Goal: Information Seeking & Learning: Understand process/instructions

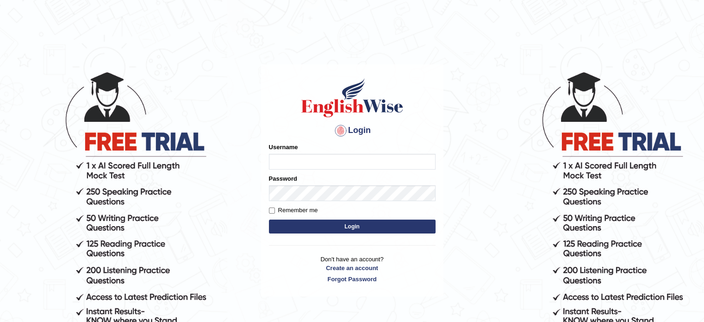
type input "Himabind"
click at [334, 226] on button "Login" at bounding box center [352, 226] width 167 height 14
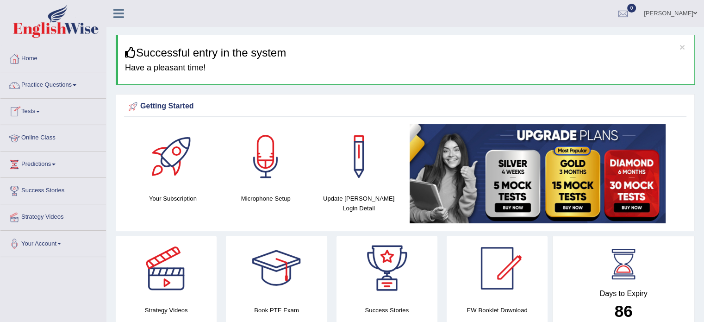
click at [56, 137] on link "Online Class" at bounding box center [53, 136] width 106 height 23
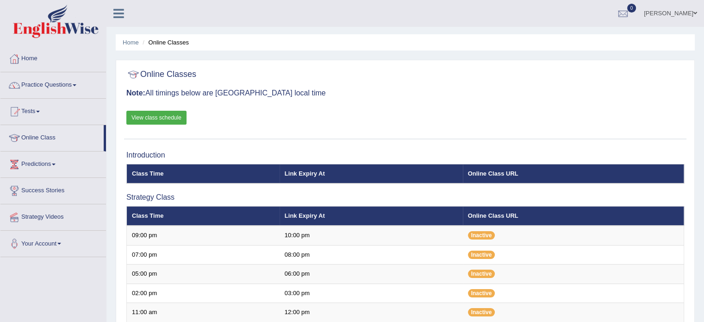
click at [146, 117] on link "View class schedule" at bounding box center [156, 118] width 60 height 14
click at [27, 58] on link "Home" at bounding box center [53, 57] width 106 height 23
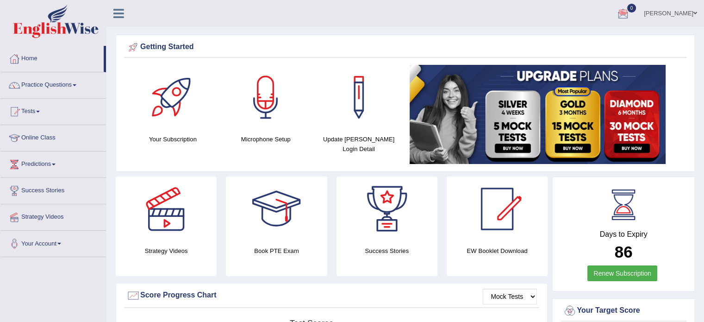
click at [671, 18] on link "[PERSON_NAME]" at bounding box center [670, 12] width 67 height 24
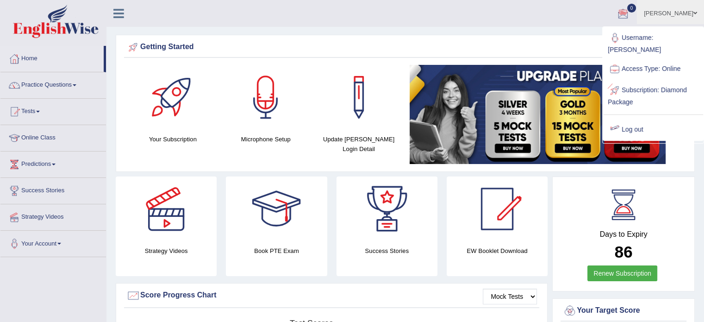
click at [638, 121] on link "Log out" at bounding box center [653, 129] width 100 height 21
